Goal: Task Accomplishment & Management: Complete application form

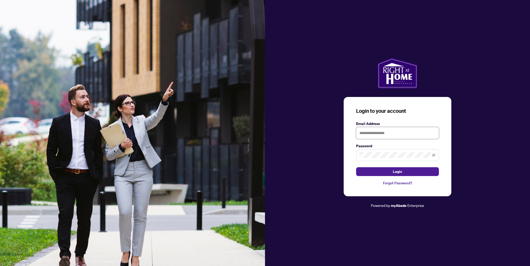
click at [386, 134] on input "text" at bounding box center [397, 133] width 83 height 12
type input "*"
type input "**********"
click at [356, 167] on button "Login" at bounding box center [397, 171] width 83 height 9
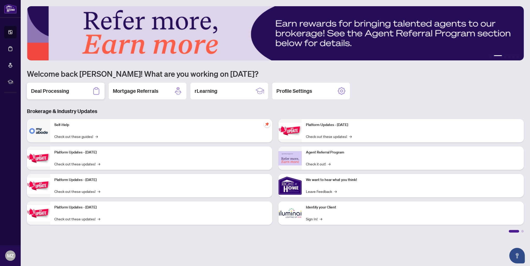
click at [64, 92] on h2 "Deal Processing" at bounding box center [50, 90] width 38 height 7
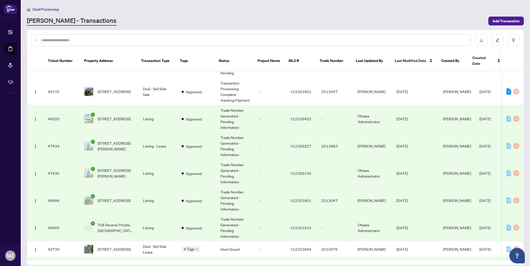
scroll to position [197, 0]
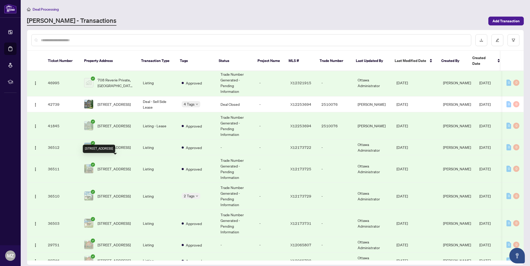
click at [118, 166] on span "[STREET_ADDRESS]" at bounding box center [114, 169] width 33 height 6
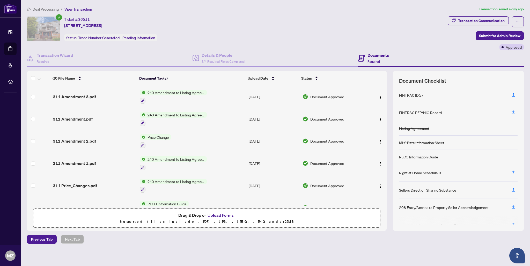
scroll to position [78, 0]
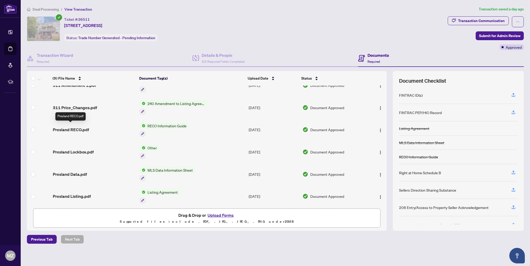
click at [79, 127] on span "Presland RECO.pdf" at bounding box center [71, 129] width 36 height 6
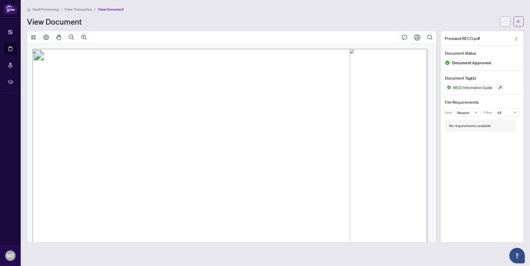
click at [506, 24] on span "button" at bounding box center [506, 21] width 4 height 8
click at [493, 31] on span "Download" at bounding box center [486, 33] width 39 height 6
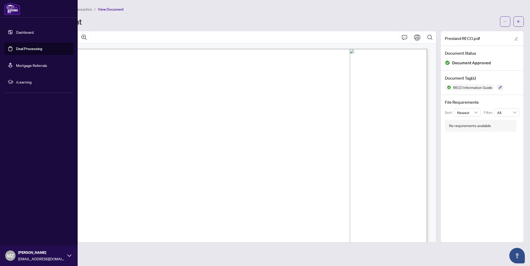
click at [16, 30] on link "Dashboard" at bounding box center [25, 32] width 18 height 5
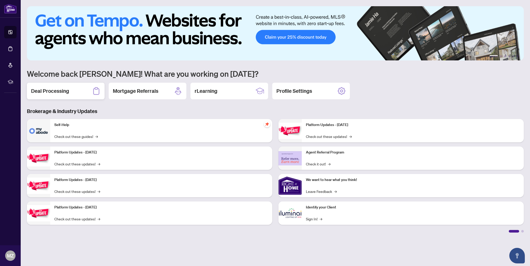
click at [60, 87] on div "Deal Processing" at bounding box center [66, 91] width 78 height 17
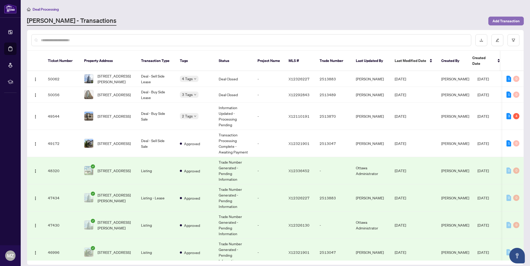
click at [508, 18] on span "Add Transaction" at bounding box center [506, 21] width 27 height 8
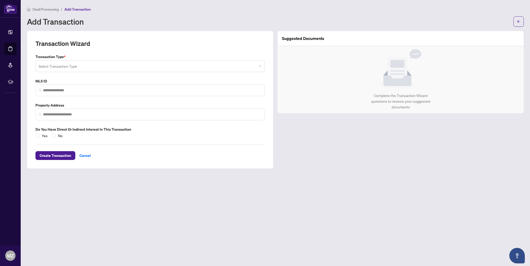
click at [140, 64] on input "search" at bounding box center [148, 66] width 219 height 11
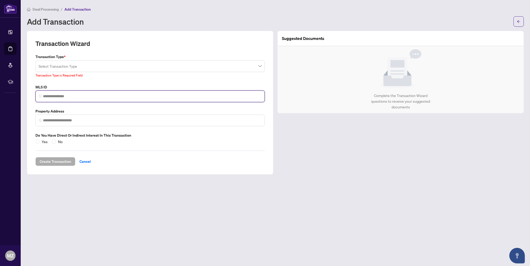
click at [123, 98] on input "search" at bounding box center [152, 96] width 219 height 5
paste input "*********"
type input "*********"
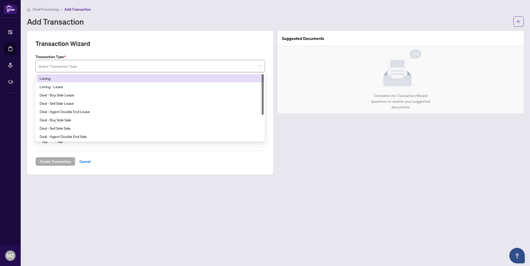
click at [78, 67] on input "search" at bounding box center [148, 66] width 219 height 11
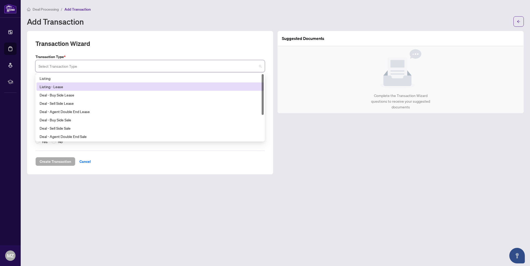
click at [64, 87] on div "Listing - Lease" at bounding box center [150, 87] width 221 height 6
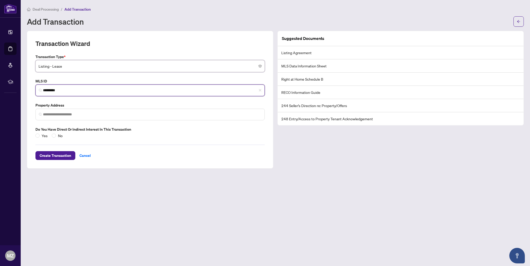
click at [97, 91] on input "*********" at bounding box center [152, 90] width 219 height 5
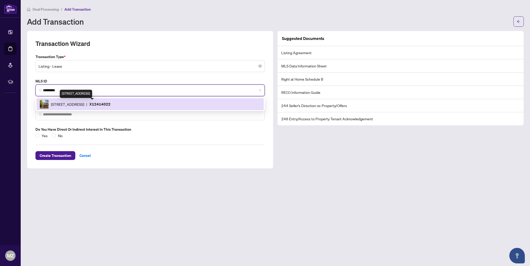
click at [84, 103] on span "[STREET_ADDRESS]" at bounding box center [67, 104] width 33 height 6
type input "**********"
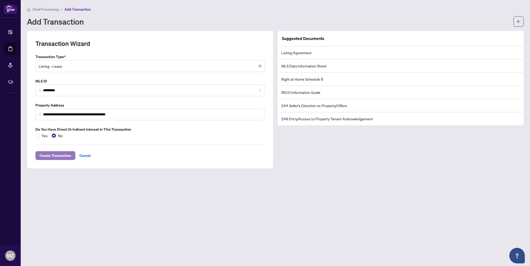
click at [61, 154] on span "Create Transaction" at bounding box center [56, 155] width 32 height 8
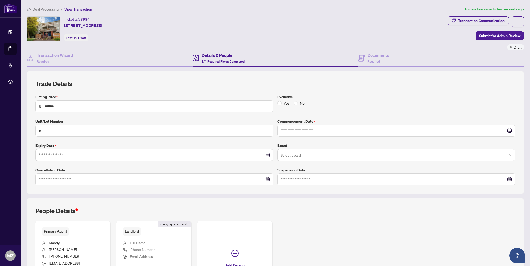
type input "**********"
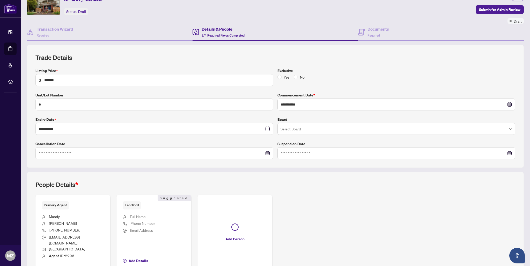
scroll to position [52, 0]
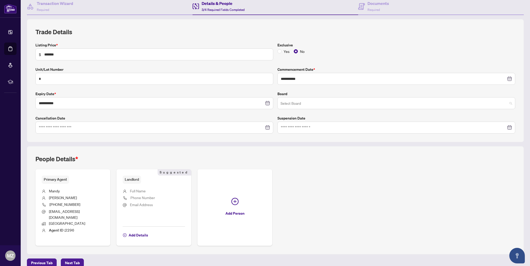
click at [293, 100] on input "search" at bounding box center [394, 103] width 227 height 11
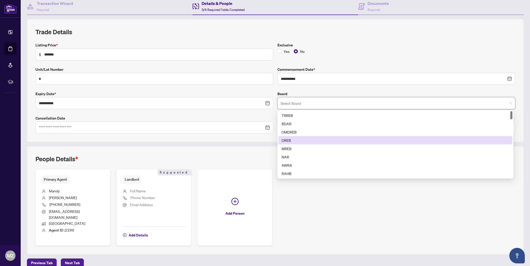
click at [297, 140] on div "OREB" at bounding box center [396, 140] width 228 height 6
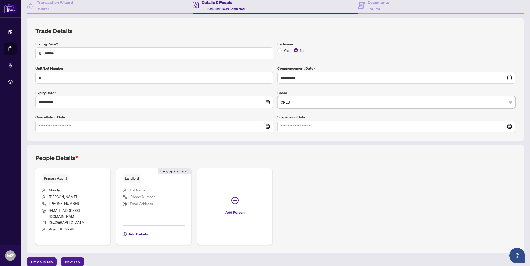
scroll to position [0, 0]
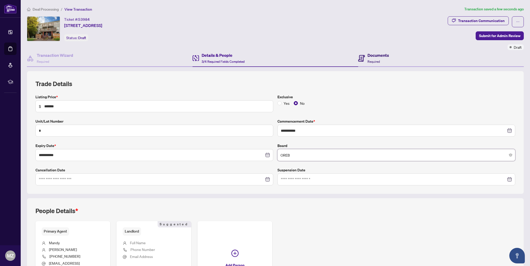
click at [380, 55] on h4 "Documents" at bounding box center [378, 55] width 21 height 6
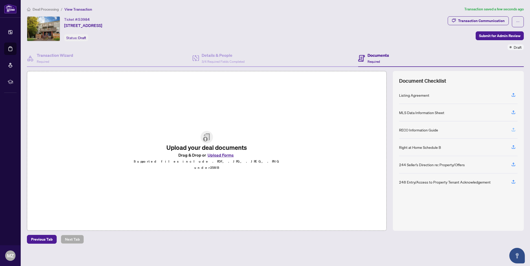
click at [515, 128] on icon "button" at bounding box center [514, 129] width 5 height 5
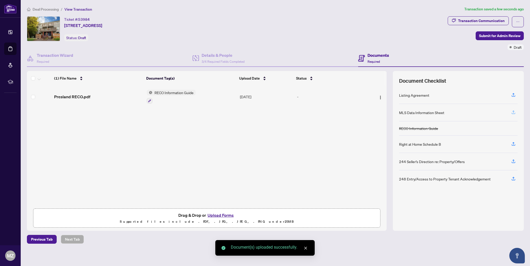
click at [515, 110] on icon "button" at bounding box center [514, 112] width 5 height 5
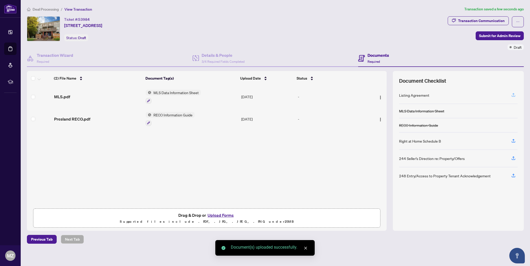
click at [516, 92] on icon "button" at bounding box center [514, 94] width 5 height 5
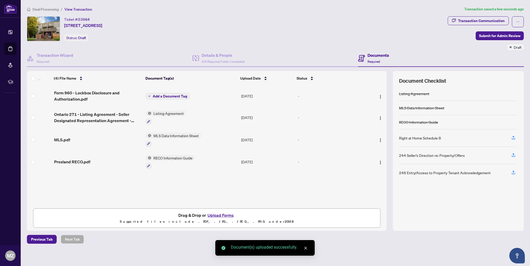
click at [174, 94] on span "Add a Document Tag" at bounding box center [170, 96] width 34 height 4
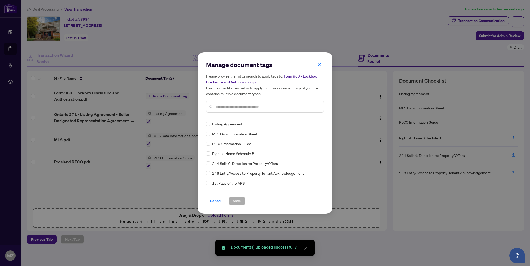
click at [260, 118] on div "Manage document tags Please browse the list or search to apply tags to: Form 96…" at bounding box center [265, 133] width 118 height 145
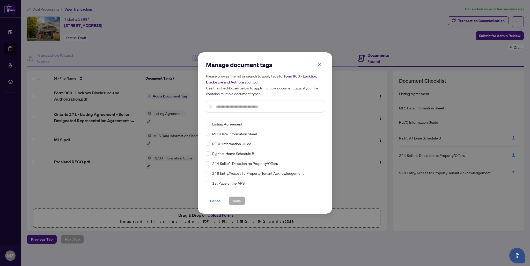
click at [271, 104] on input "text" at bounding box center [268, 107] width 104 height 6
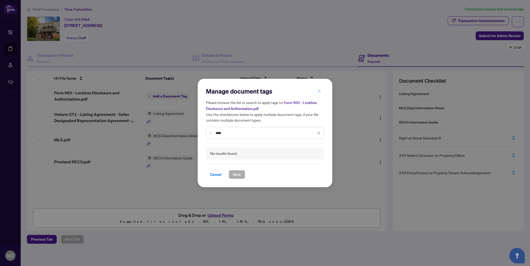
type input "****"
click at [319, 93] on icon "close" at bounding box center [320, 91] width 4 height 4
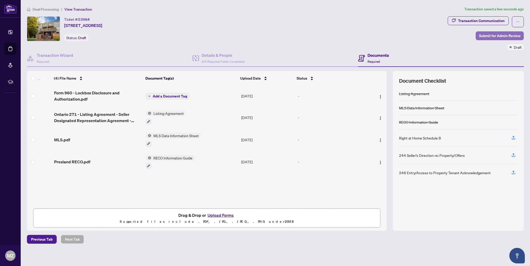
click at [502, 38] on span "Submit for Admin Review" at bounding box center [499, 36] width 41 height 8
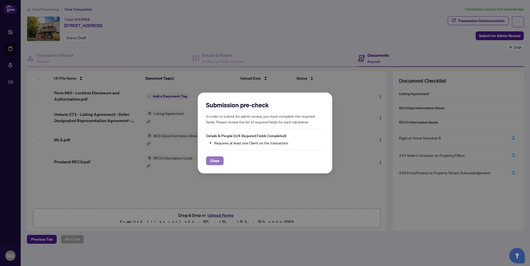
click at [216, 162] on span "Close" at bounding box center [214, 160] width 9 height 8
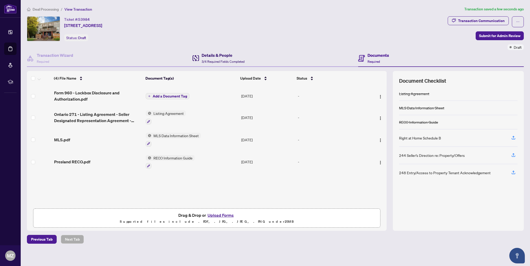
click at [217, 54] on h4 "Details & People" at bounding box center [223, 55] width 43 height 6
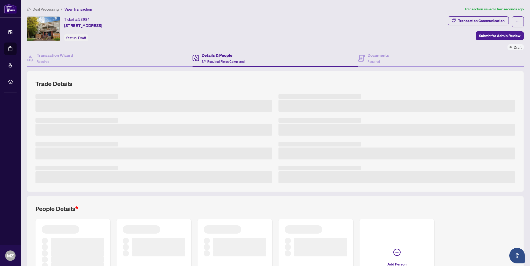
scroll to position [51, 0]
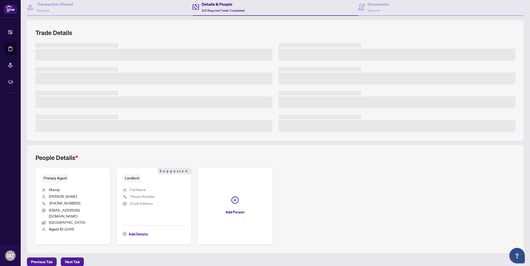
click at [138, 187] on span "Full Name" at bounding box center [138, 189] width 16 height 5
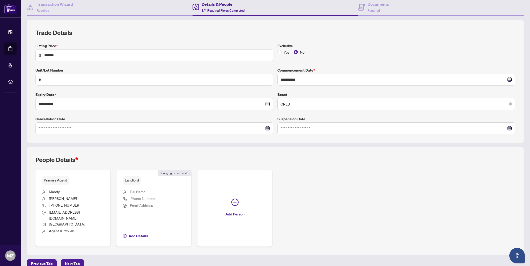
click at [142, 191] on span "Full Name" at bounding box center [138, 191] width 16 height 5
click at [148, 189] on li "Full Name" at bounding box center [154, 192] width 62 height 7
click at [142, 191] on span "Full Name" at bounding box center [138, 191] width 16 height 5
click at [138, 232] on span "Add Details" at bounding box center [138, 236] width 19 height 8
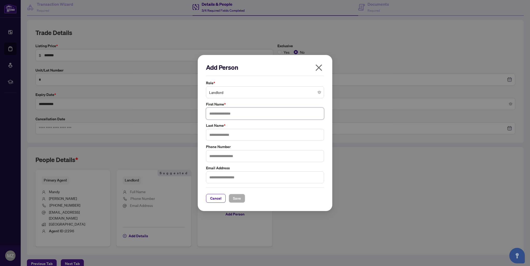
click at [248, 111] on input "text" at bounding box center [265, 113] width 118 height 12
type input "***"
type input "****"
click at [240, 199] on span "Save" at bounding box center [237, 198] width 8 height 8
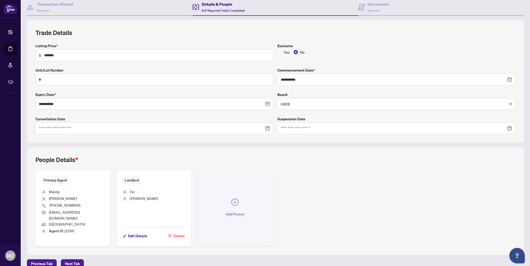
click at [235, 203] on span "button" at bounding box center [235, 202] width 7 height 9
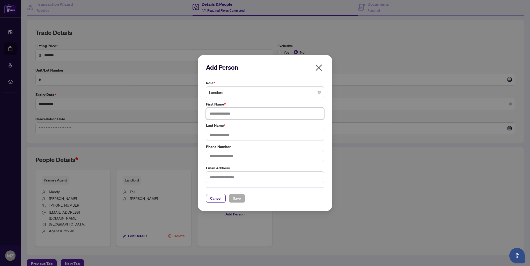
click at [231, 115] on input "text" at bounding box center [265, 113] width 118 height 12
type input "****"
type input "********"
click at [238, 199] on span "Save" at bounding box center [237, 198] width 8 height 8
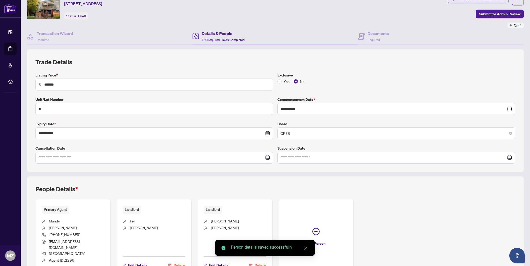
scroll to position [0, 0]
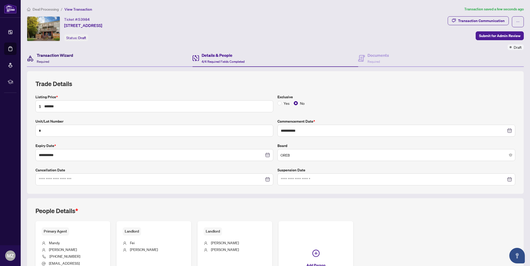
click at [69, 59] on div "Transaction Wizard Required" at bounding box center [55, 58] width 37 height 12
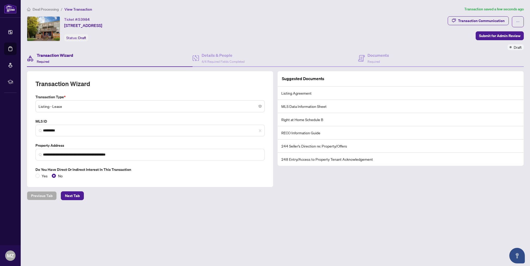
click at [79, 103] on span "Listing - Lease" at bounding box center [150, 106] width 223 height 10
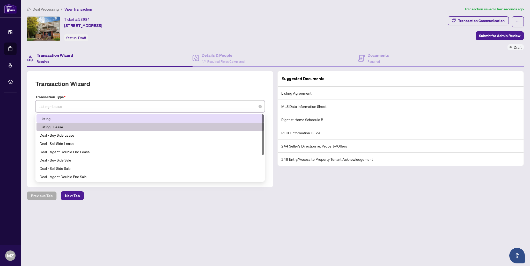
click at [51, 116] on div "Listing" at bounding box center [150, 119] width 221 height 6
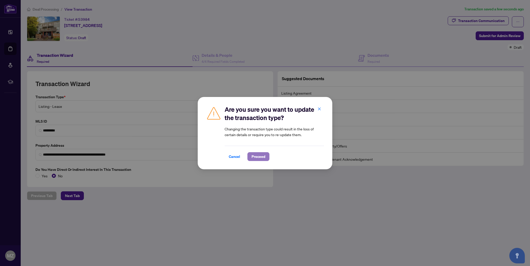
click at [256, 156] on span "Proceed" at bounding box center [259, 156] width 14 height 8
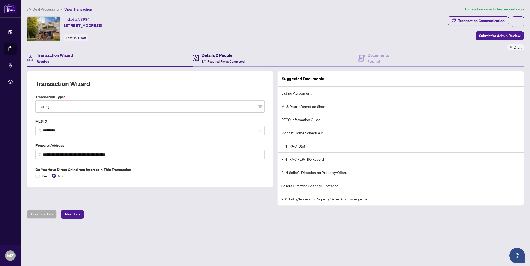
click at [202, 56] on h4 "Details & People" at bounding box center [223, 55] width 43 height 6
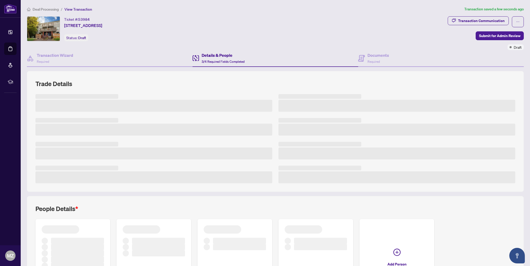
scroll to position [51, 0]
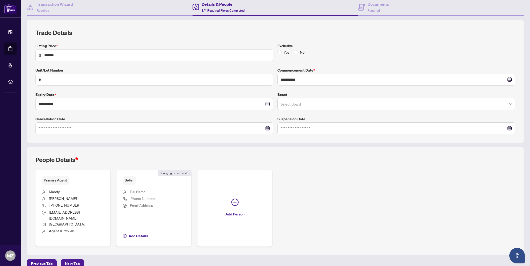
click at [142, 191] on span "Full Name" at bounding box center [138, 191] width 16 height 5
click at [140, 232] on span "Add Details" at bounding box center [138, 236] width 19 height 8
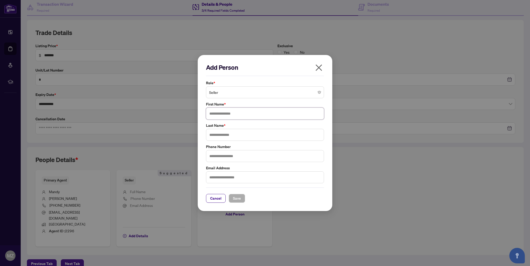
click at [219, 113] on input "text" at bounding box center [265, 113] width 118 height 12
click at [227, 136] on input "text" at bounding box center [265, 135] width 118 height 12
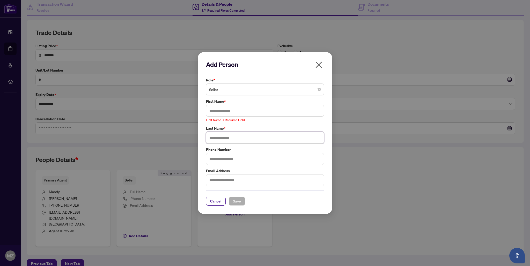
paste input "********"
type input "********"
click at [240, 112] on input "text" at bounding box center [265, 111] width 118 height 12
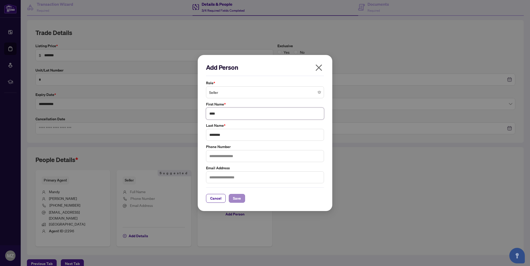
type input "****"
click at [239, 196] on span "Save" at bounding box center [237, 198] width 8 height 8
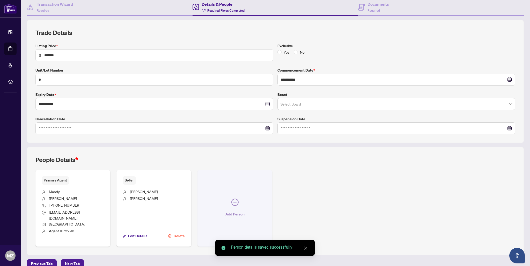
click at [234, 200] on icon "plus-circle" at bounding box center [235, 201] width 3 height 3
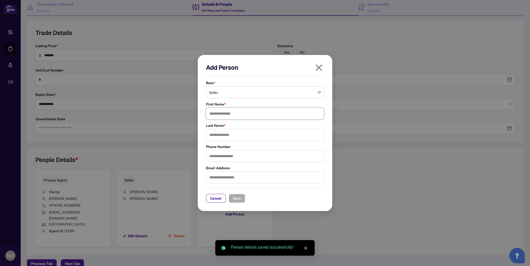
click at [236, 116] on input "text" at bounding box center [265, 113] width 118 height 12
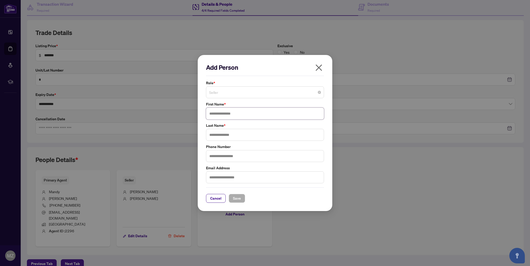
click at [269, 92] on span "Seller" at bounding box center [265, 92] width 112 height 10
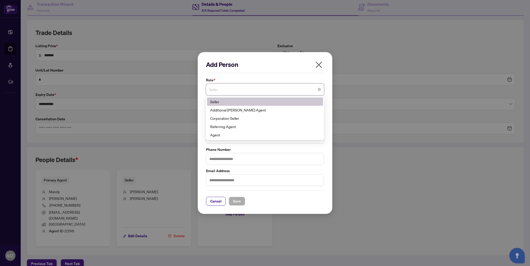
click at [233, 102] on div "Seller" at bounding box center [265, 102] width 110 height 6
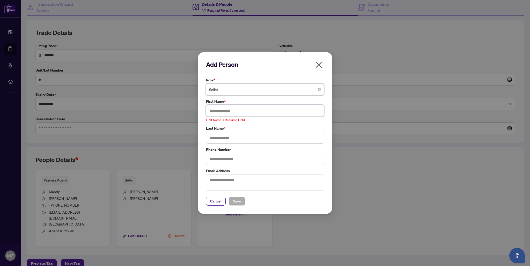
click at [241, 109] on input "text" at bounding box center [265, 111] width 118 height 12
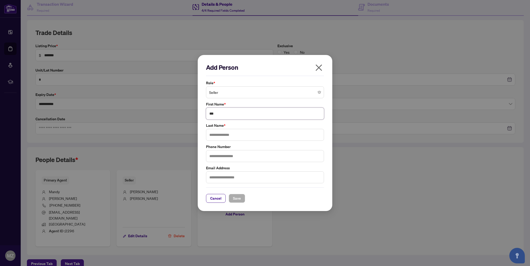
type input "***"
type input "****"
click at [236, 196] on span "Save" at bounding box center [237, 198] width 8 height 8
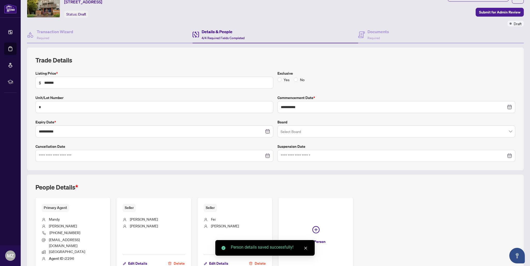
scroll to position [0, 0]
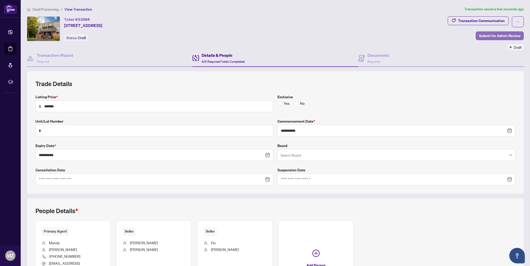
click at [511, 37] on span "Submit for Admin Review" at bounding box center [499, 36] width 41 height 8
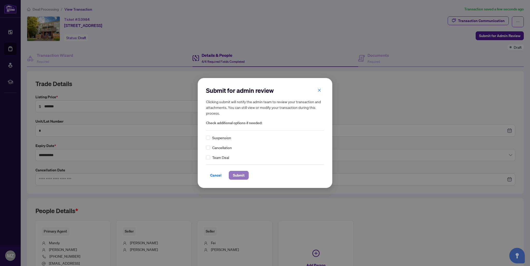
click at [238, 174] on span "Submit" at bounding box center [239, 175] width 12 height 8
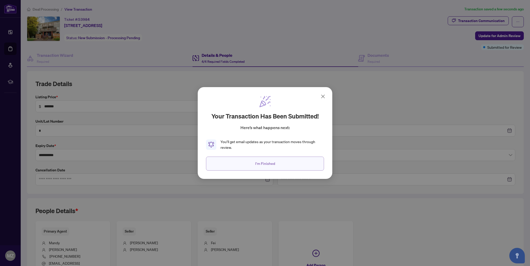
click at [278, 165] on button "I'm Finished" at bounding box center [265, 163] width 118 height 14
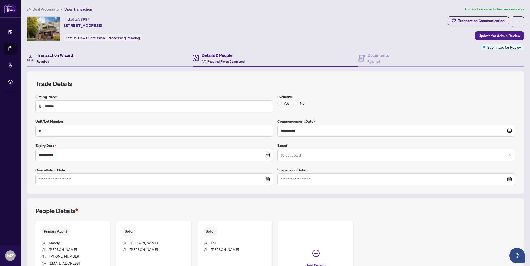
click at [60, 58] on div "Transaction Wizard Required" at bounding box center [55, 58] width 37 height 12
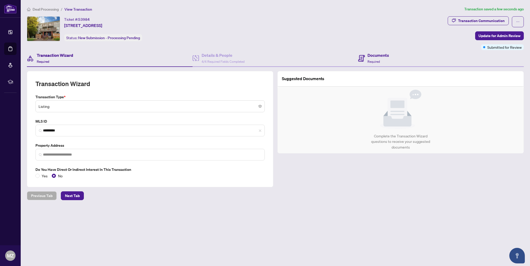
type input "**********"
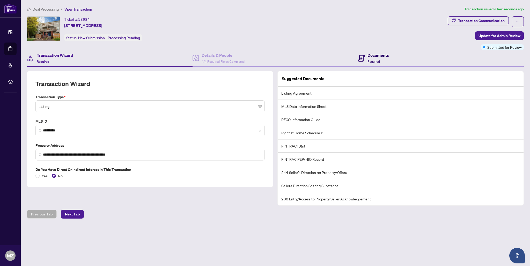
click at [387, 52] on h4 "Documents" at bounding box center [378, 55] width 21 height 6
